Goal: Find specific page/section: Find specific page/section

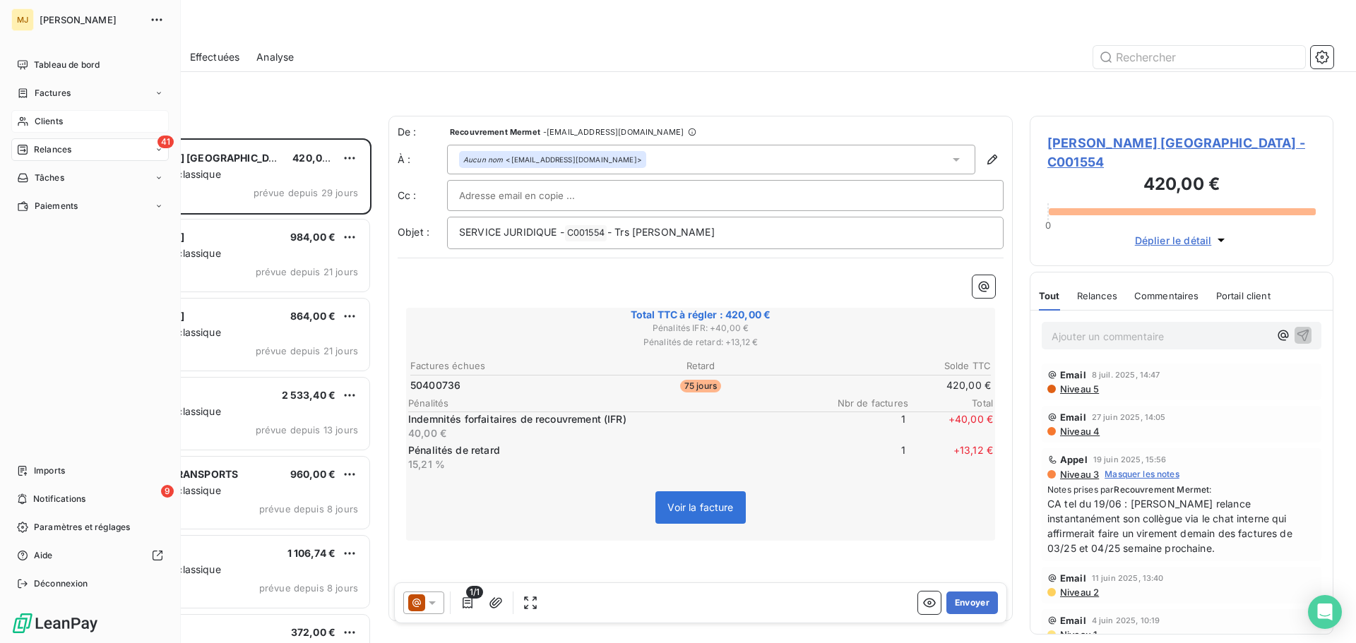
scroll to position [494, 293]
click at [49, 121] on span "Clients" at bounding box center [49, 121] width 28 height 13
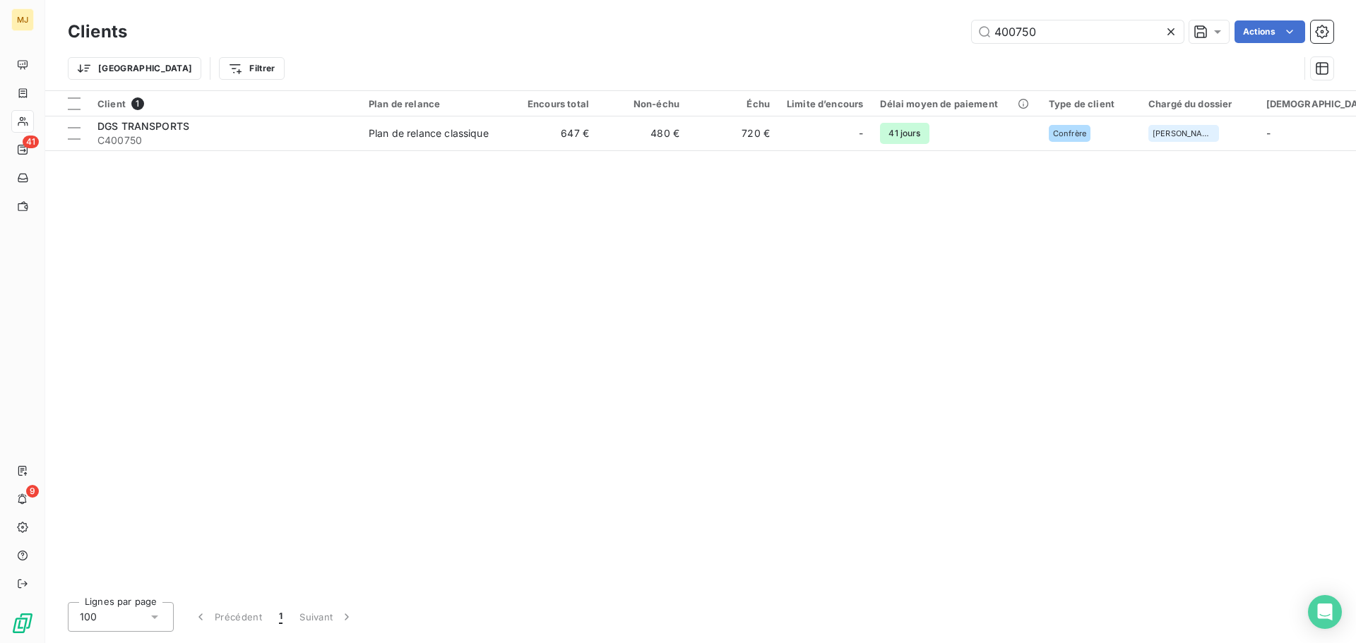
click at [1173, 31] on icon at bounding box center [1171, 32] width 14 height 14
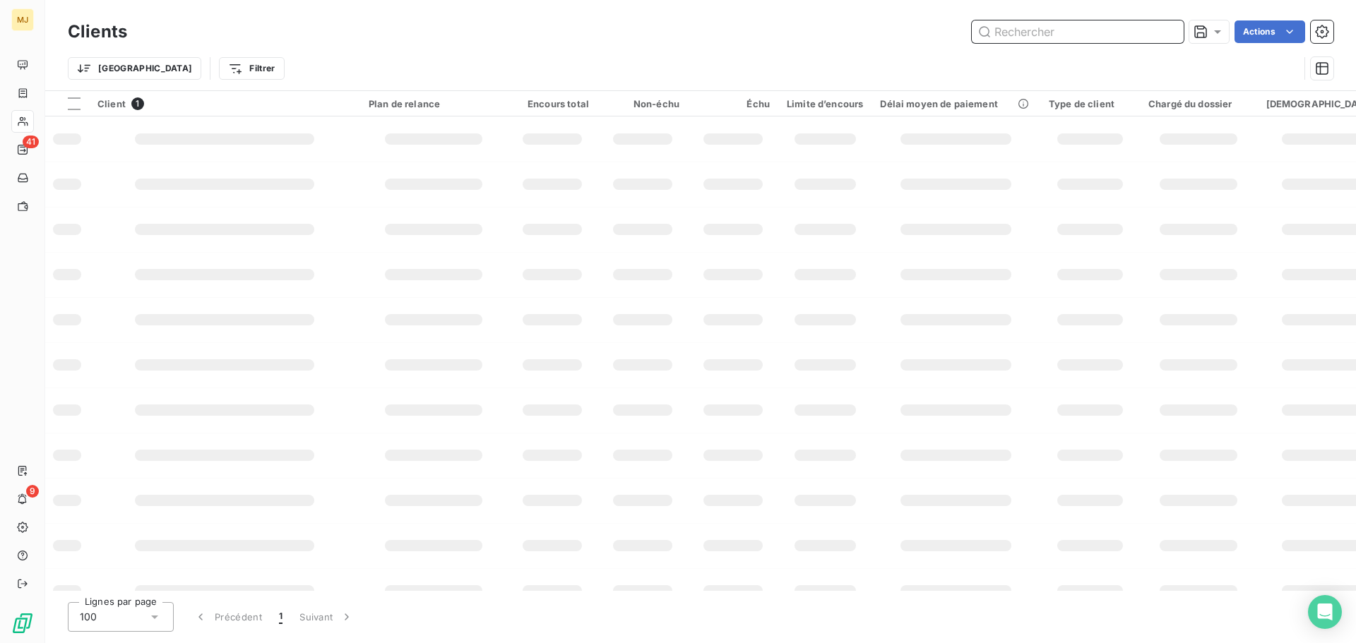
click at [1086, 34] on input "text" at bounding box center [1078, 31] width 212 height 23
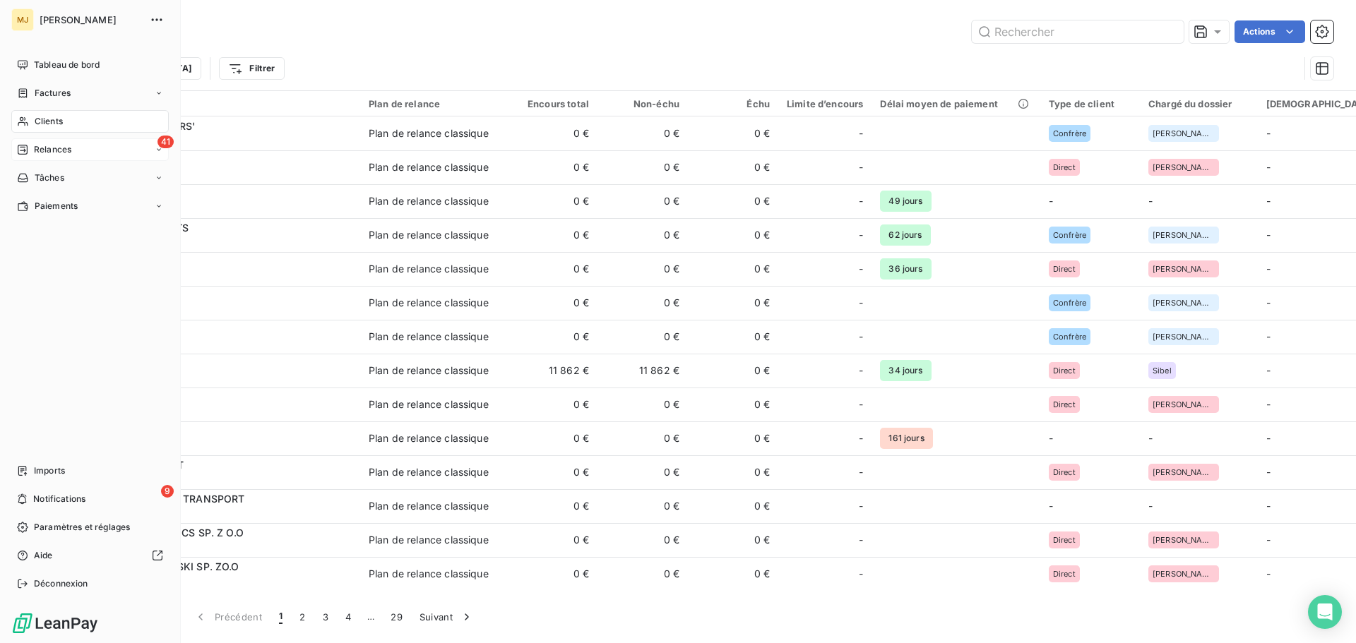
click at [60, 151] on span "Relances" at bounding box center [52, 149] width 37 height 13
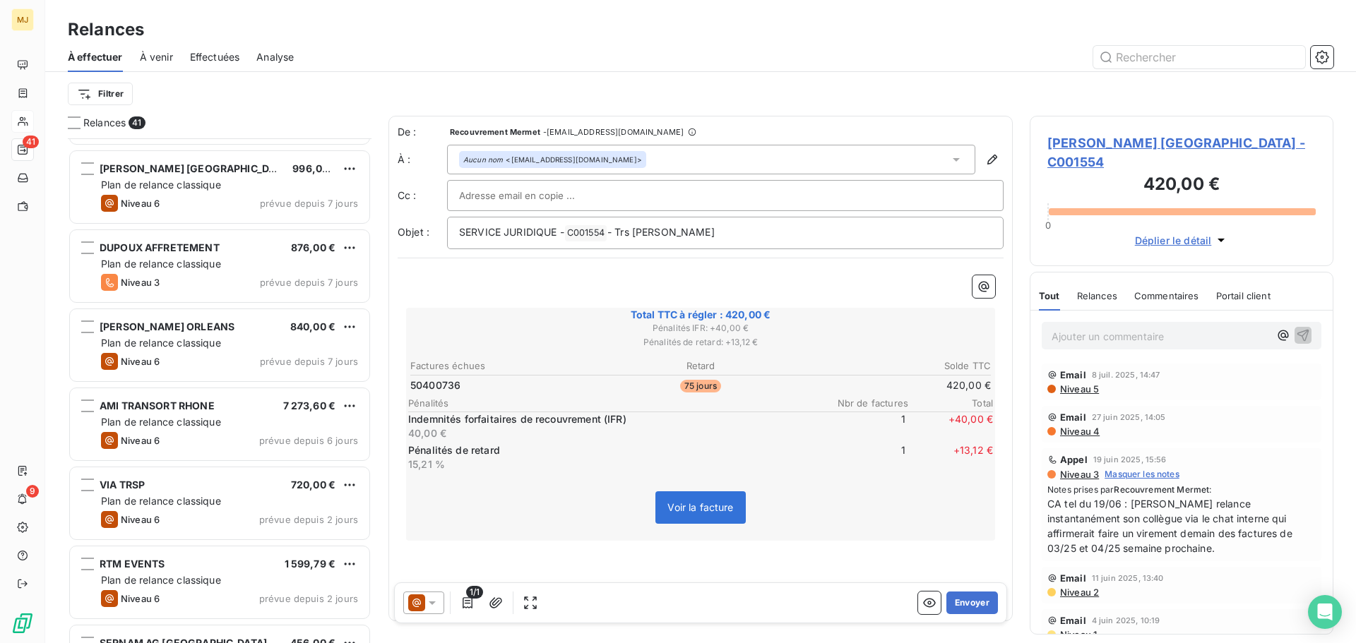
scroll to position [636, 0]
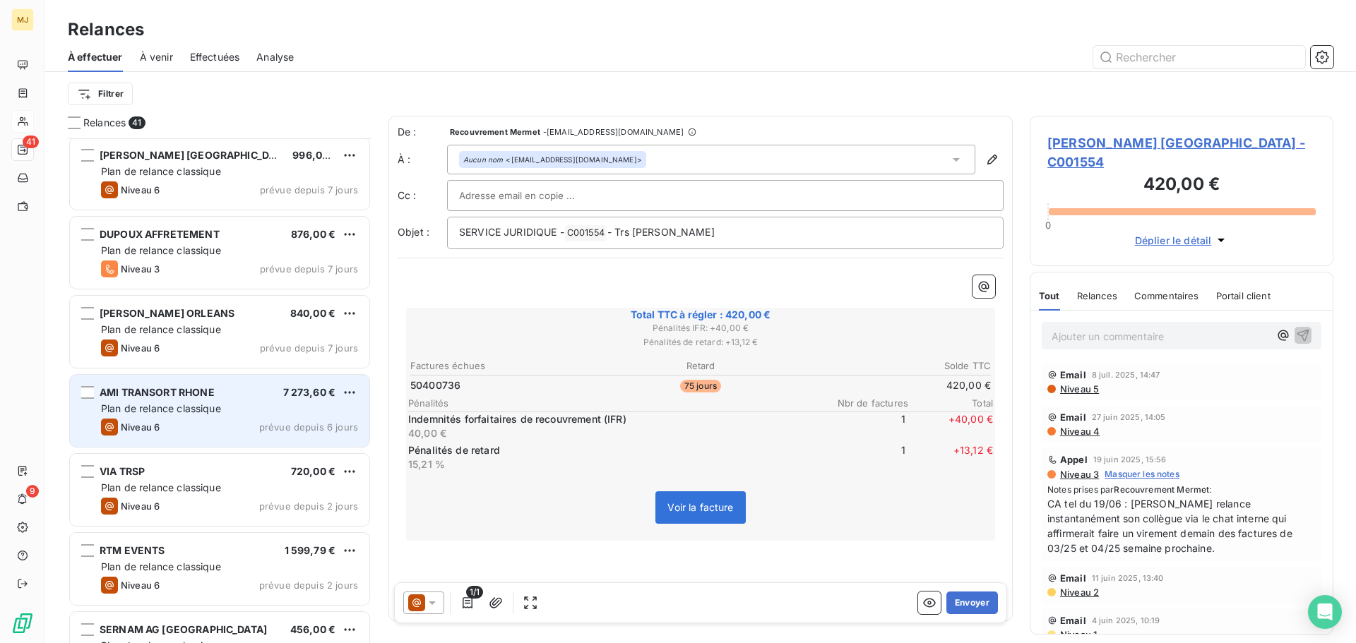
click at [241, 396] on div "AMI TRANSORT RHONE 7 273,60 €" at bounding box center [229, 392] width 257 height 13
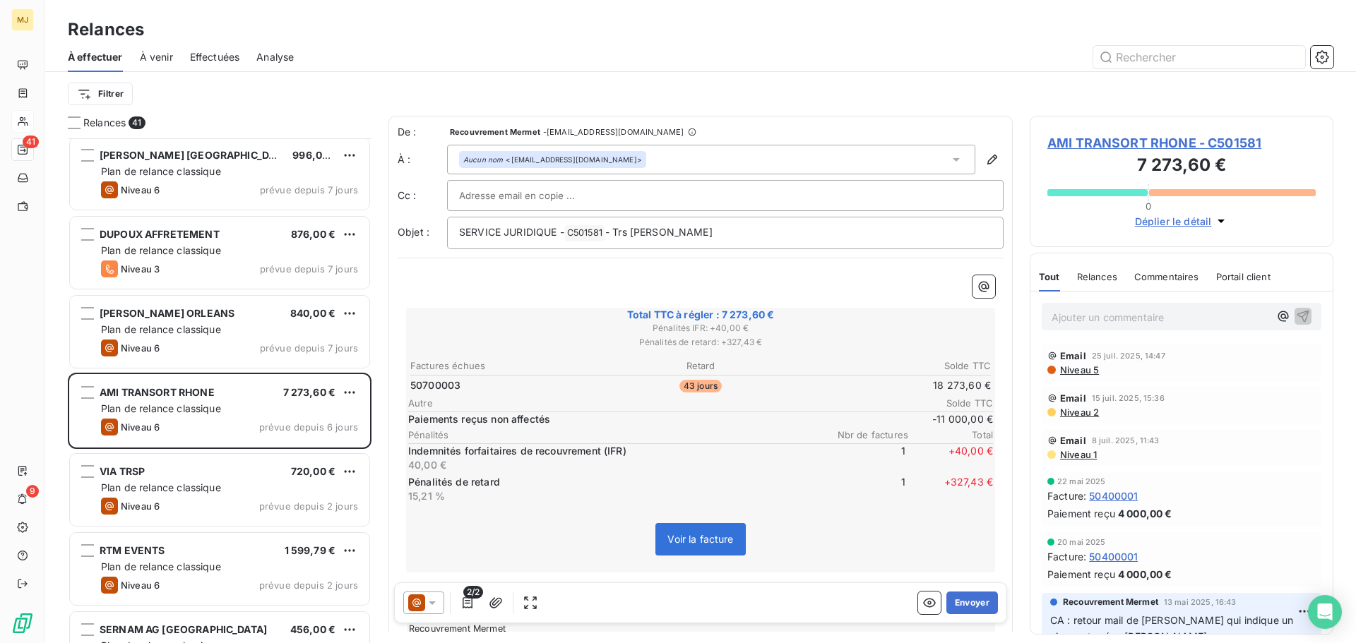
click at [1081, 369] on span "Niveau 5" at bounding box center [1079, 369] width 40 height 11
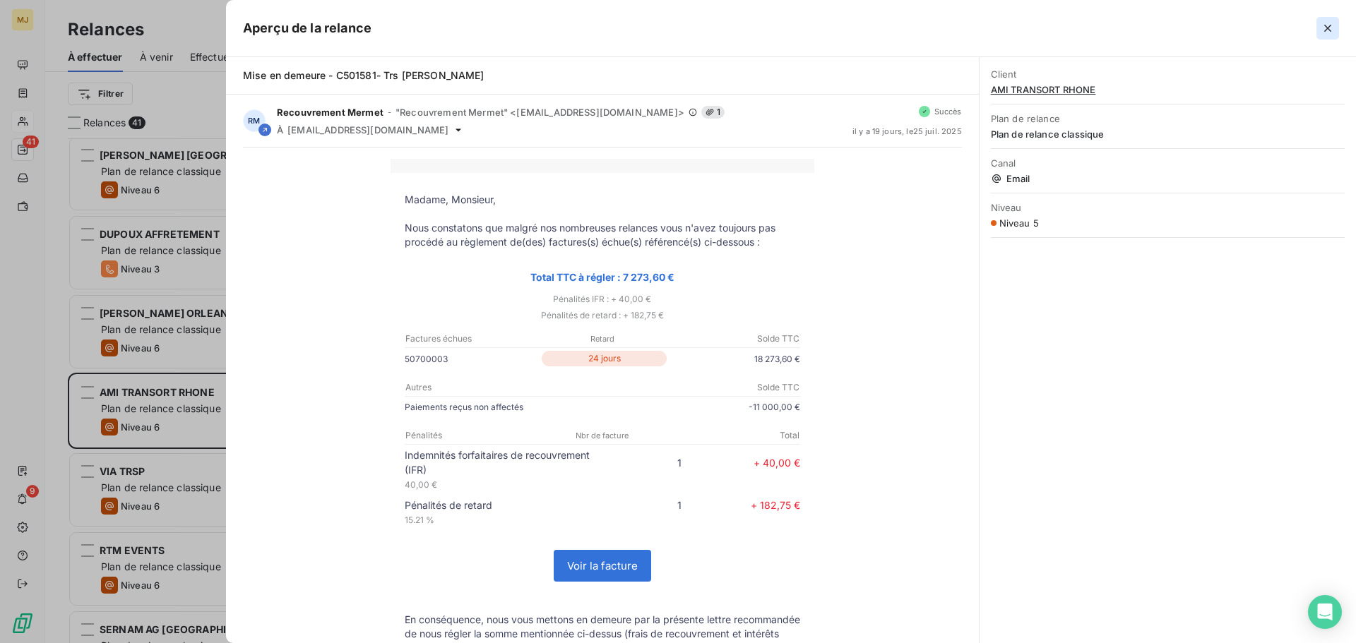
click at [1330, 26] on icon "button" at bounding box center [1327, 28] width 7 height 7
